Goal: Information Seeking & Learning: Learn about a topic

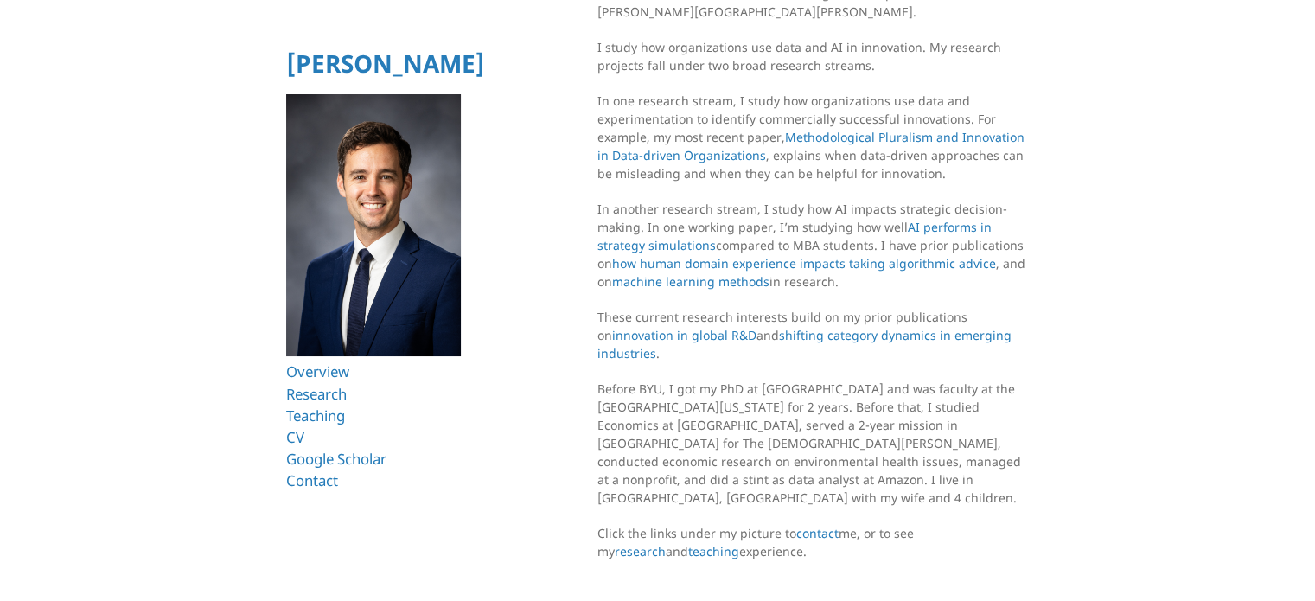
scroll to position [111, 0]
click at [943, 221] on link "AI performs in strategy simulations" at bounding box center [795, 235] width 397 height 35
click at [1038, 358] on html "Ryan T. Allen Overview Research Teaching CV Google Scholar Contact Overview I’m…" at bounding box center [657, 254] width 1315 height 730
click at [939, 335] on link "shifting category dynamics in emerging industries" at bounding box center [807, 343] width 420 height 35
click at [666, 542] on link "research" at bounding box center [640, 550] width 51 height 16
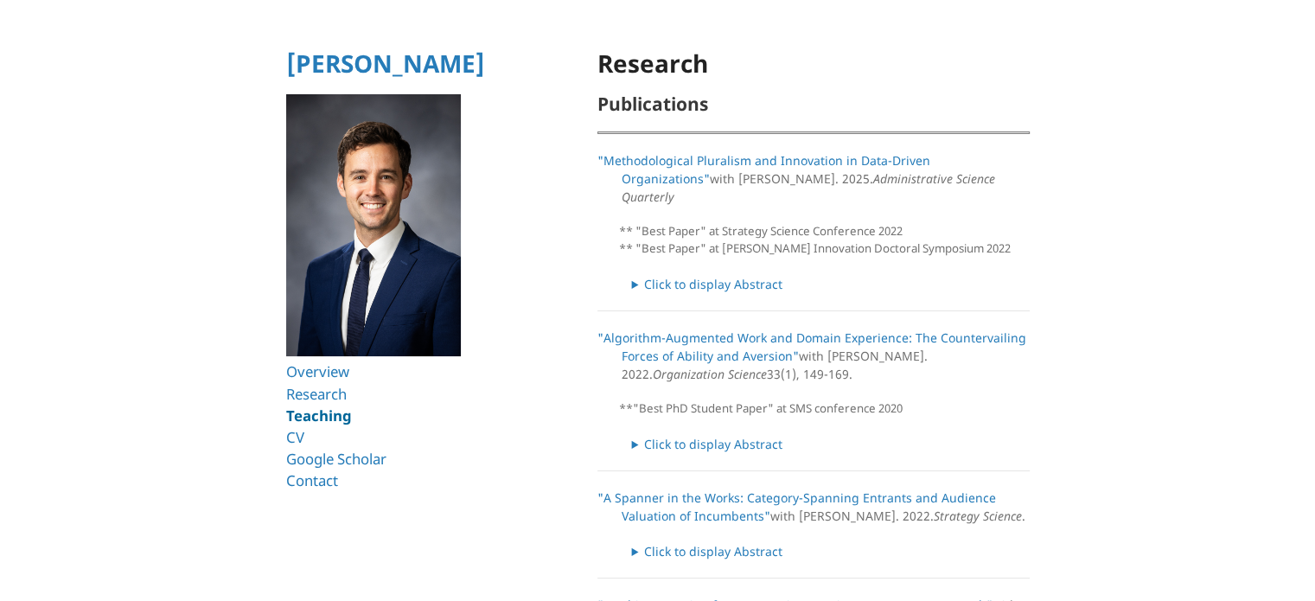
click at [339, 414] on link "Teaching" at bounding box center [319, 415] width 66 height 20
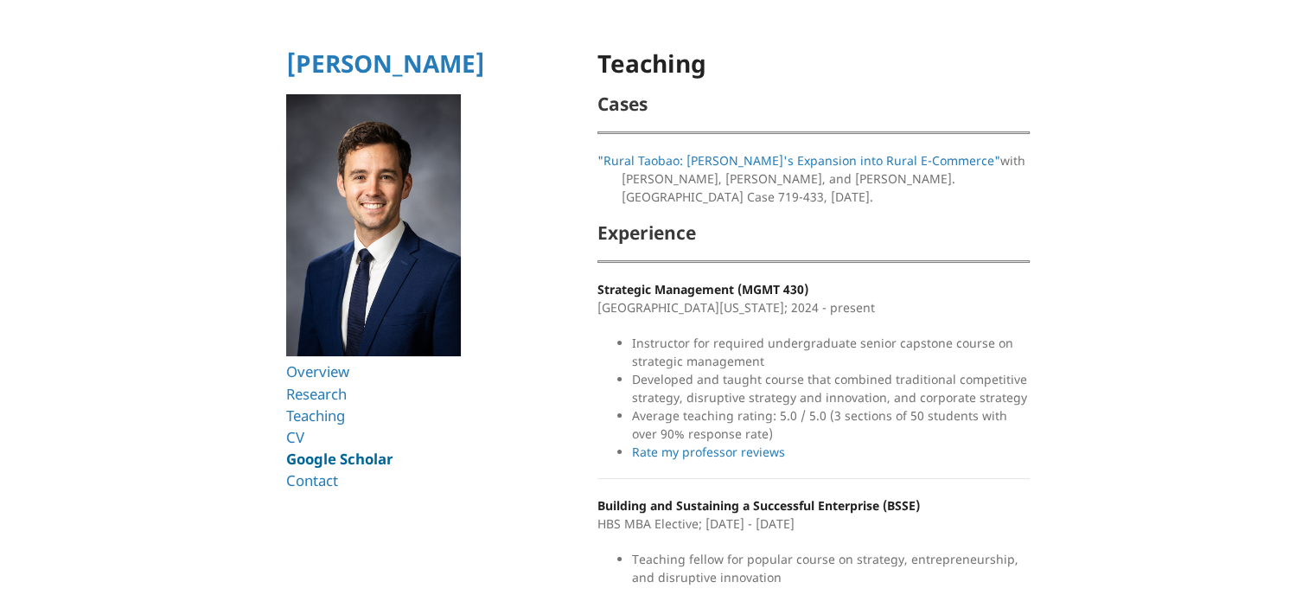
click at [361, 459] on link "Google Scholar" at bounding box center [339, 459] width 107 height 20
click at [319, 393] on link "Research" at bounding box center [319, 394] width 67 height 20
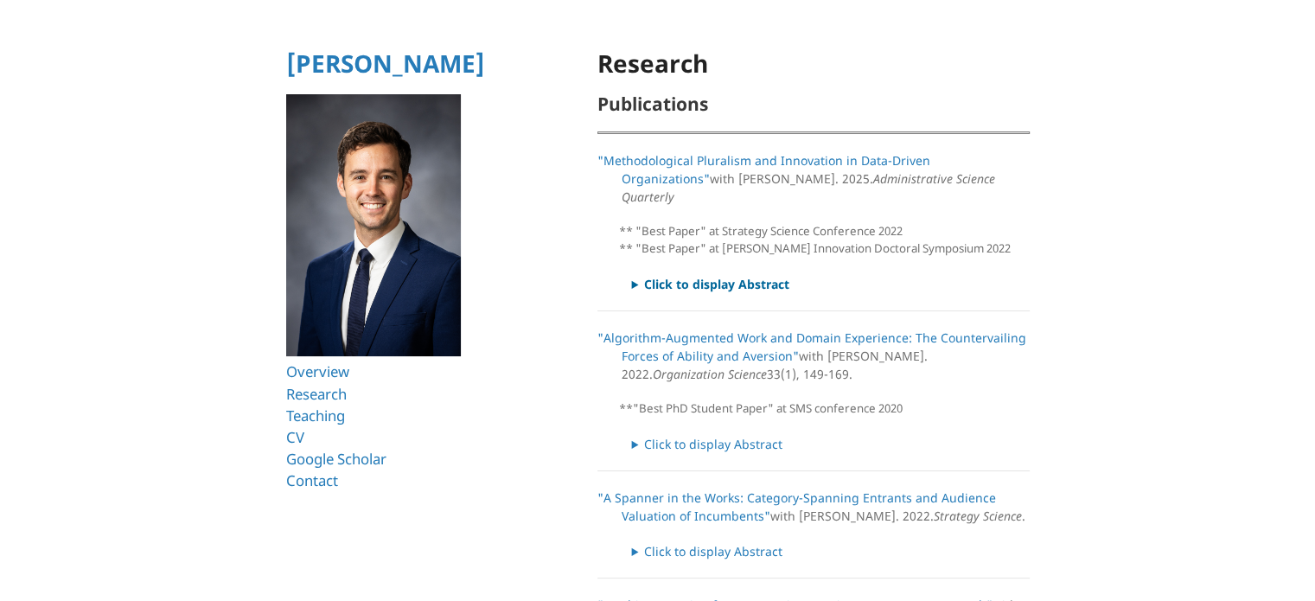
click at [656, 275] on summary "Click to display Abstract" at bounding box center [831, 284] width 398 height 18
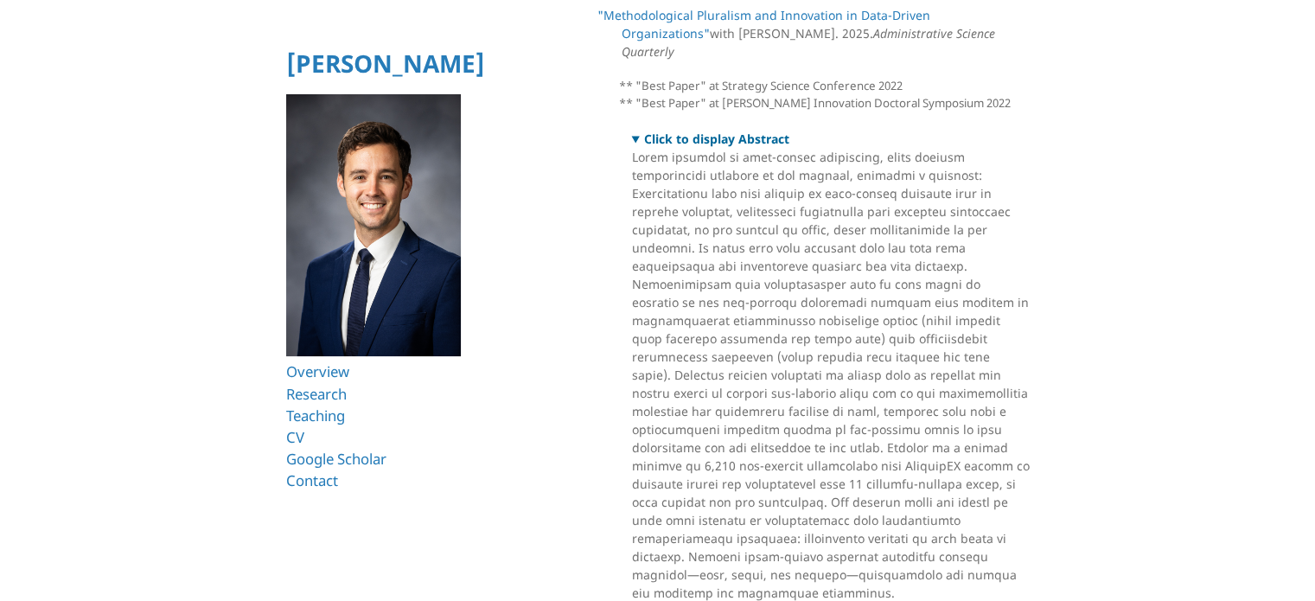
scroll to position [147, 0]
